Goal: Navigation & Orientation: Find specific page/section

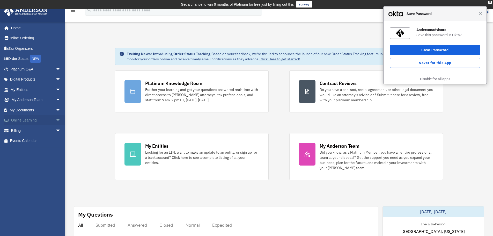
click at [56, 119] on span "arrow_drop_down" at bounding box center [61, 120] width 10 height 11
click at [40, 129] on link "Courses" at bounding box center [37, 130] width 61 height 10
click at [481, 15] on span "Close" at bounding box center [481, 14] width 4 height 4
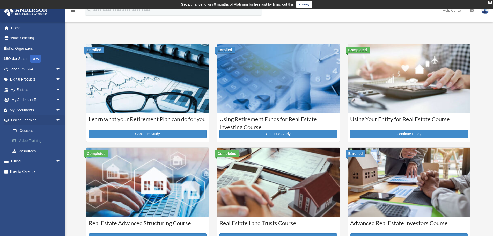
click at [39, 142] on link "Video Training" at bounding box center [37, 141] width 61 height 10
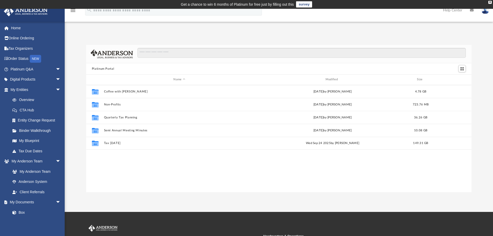
scroll to position [114, 382]
click at [56, 87] on span "arrow_drop_down" at bounding box center [61, 89] width 10 height 11
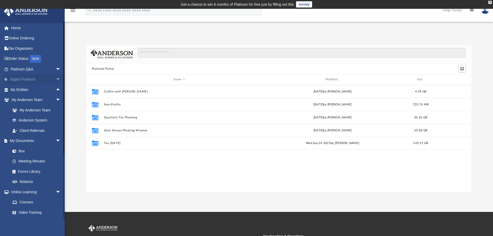
click at [56, 78] on span "arrow_drop_down" at bounding box center [61, 79] width 10 height 11
click at [56, 78] on span "arrow_drop_up" at bounding box center [61, 79] width 10 height 11
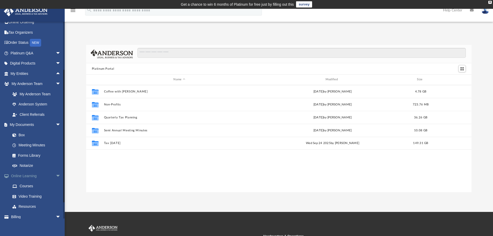
scroll to position [31, 0]
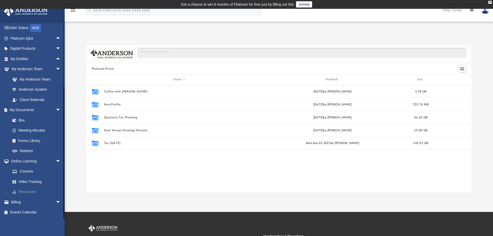
click at [38, 192] on link "Resources" at bounding box center [37, 192] width 61 height 10
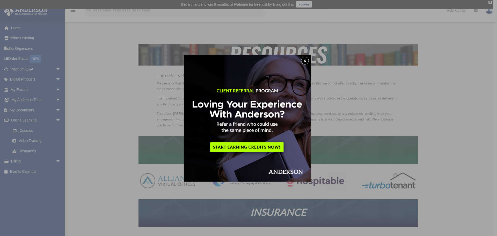
click at [307, 60] on button "x" at bounding box center [305, 61] width 8 height 8
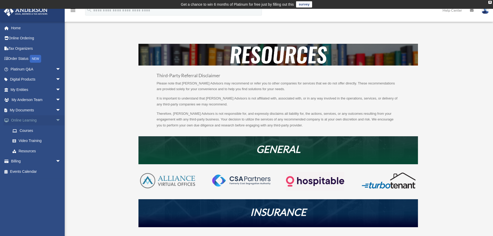
click at [56, 118] on span "arrow_drop_down" at bounding box center [61, 120] width 10 height 11
click at [56, 67] on span "arrow_drop_down" at bounding box center [61, 69] width 10 height 11
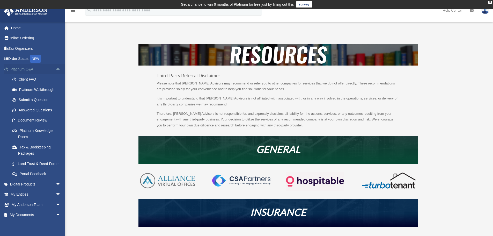
click at [56, 67] on span "arrow_drop_up" at bounding box center [61, 69] width 10 height 11
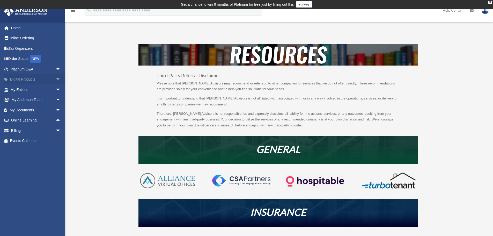
click at [56, 77] on span "arrow_drop_down" at bounding box center [61, 79] width 10 height 11
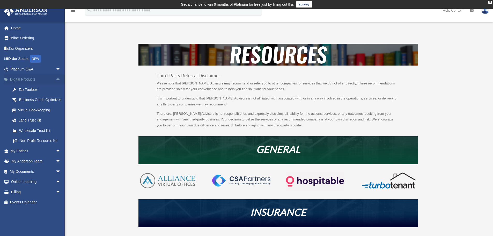
click at [56, 77] on span "arrow_drop_up" at bounding box center [61, 79] width 10 height 11
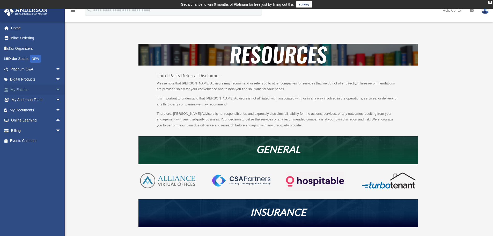
click at [56, 89] on span "arrow_drop_down" at bounding box center [61, 89] width 10 height 11
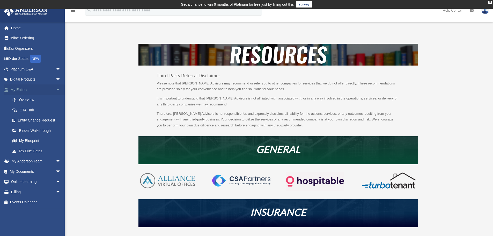
click at [56, 89] on span "arrow_drop_up" at bounding box center [61, 89] width 10 height 11
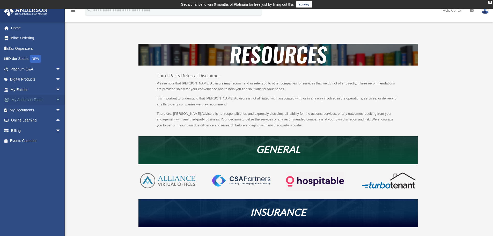
click at [56, 99] on span "arrow_drop_down" at bounding box center [61, 100] width 10 height 11
click at [56, 99] on span "arrow_drop_up" at bounding box center [61, 100] width 10 height 11
click at [56, 108] on span "arrow_drop_down" at bounding box center [61, 110] width 10 height 11
click at [56, 108] on span "arrow_drop_up" at bounding box center [61, 110] width 10 height 11
click at [56, 120] on span "arrow_drop_up" at bounding box center [61, 120] width 10 height 11
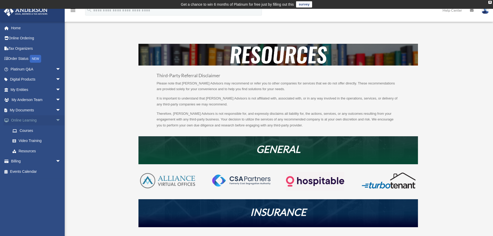
click at [56, 120] on span "arrow_drop_down" at bounding box center [61, 120] width 10 height 11
click at [42, 119] on link "Online Learning arrow_drop_up" at bounding box center [36, 120] width 65 height 10
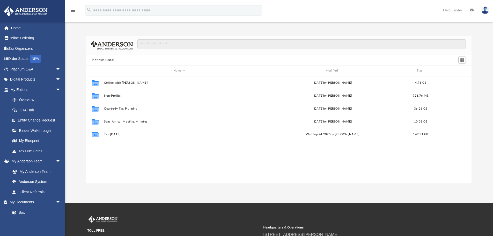
scroll to position [114, 382]
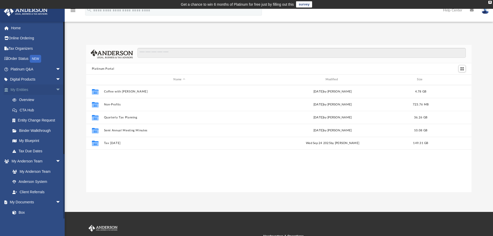
click at [56, 89] on span "arrow_drop_down" at bounding box center [61, 89] width 10 height 11
click at [56, 99] on span "arrow_drop_down" at bounding box center [61, 100] width 10 height 11
click at [56, 108] on span "arrow_drop_down" at bounding box center [61, 110] width 10 height 11
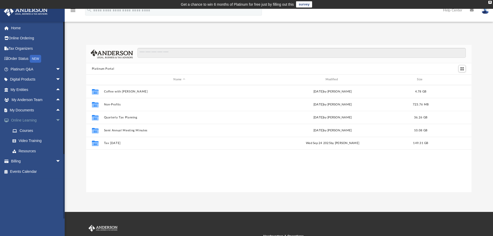
click at [56, 121] on span "arrow_drop_down" at bounding box center [61, 120] width 10 height 11
click at [56, 118] on span "arrow_drop_up" at bounding box center [61, 120] width 10 height 11
click at [56, 118] on span "arrow_drop_down" at bounding box center [61, 120] width 10 height 11
click at [56, 129] on span "arrow_drop_down" at bounding box center [61, 130] width 10 height 11
click at [56, 129] on span "arrow_drop_up" at bounding box center [61, 130] width 10 height 11
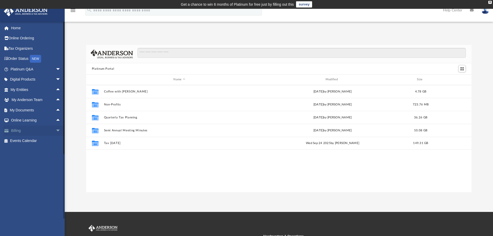
click at [56, 129] on span "arrow_drop_down" at bounding box center [61, 130] width 10 height 11
click at [56, 129] on span "arrow_drop_up" at bounding box center [61, 130] width 10 height 11
click at [56, 121] on span "arrow_drop_up" at bounding box center [61, 120] width 10 height 11
click at [41, 138] on link "Video Training" at bounding box center [37, 141] width 61 height 10
click at [56, 120] on span "arrow_drop_down" at bounding box center [61, 120] width 10 height 11
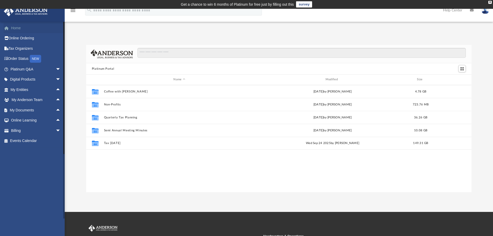
click at [30, 28] on link "Home" at bounding box center [36, 28] width 65 height 10
